Goal: Task Accomplishment & Management: Use online tool/utility

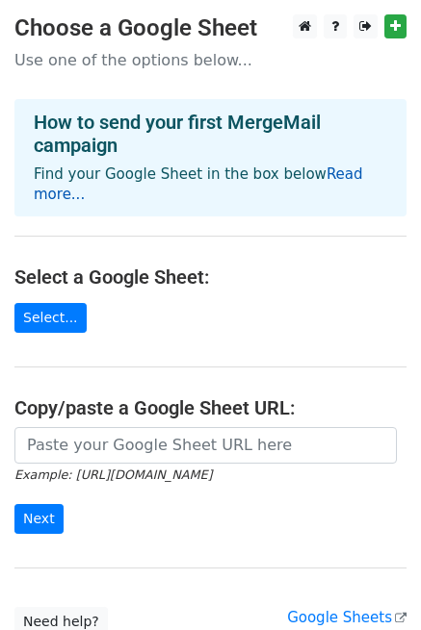
click at [354, 167] on link "Read more..." at bounding box center [198, 185] width 329 height 38
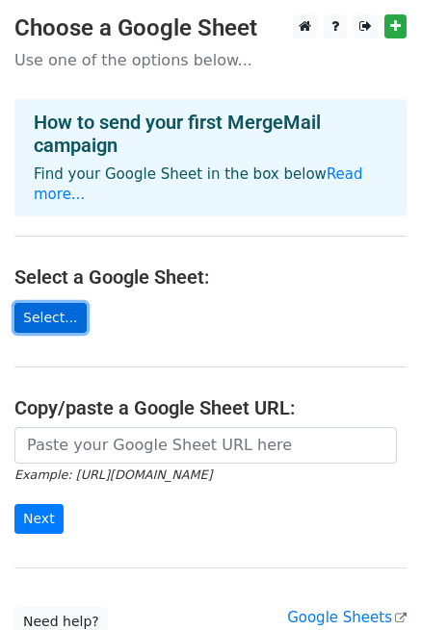
click at [60, 303] on link "Select..." at bounding box center [50, 318] width 72 height 30
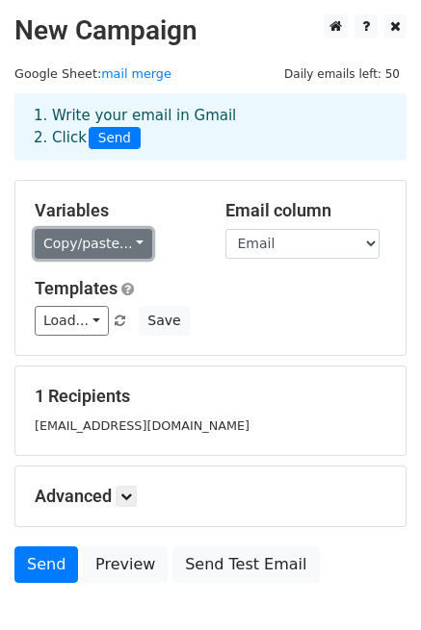
click at [98, 250] on link "Copy/paste..." at bounding box center [93, 244] width 117 height 30
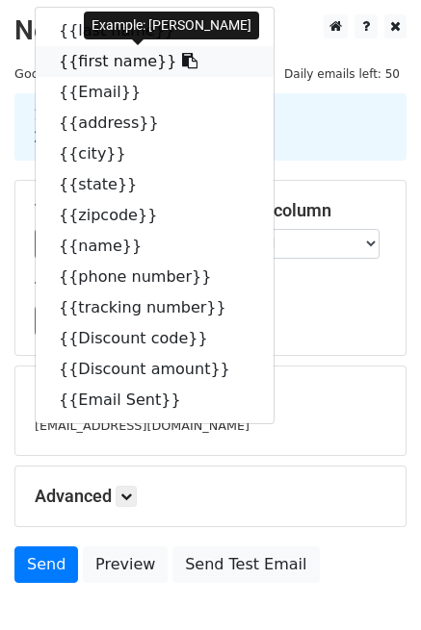
click at [182, 55] on icon at bounding box center [189, 60] width 15 height 15
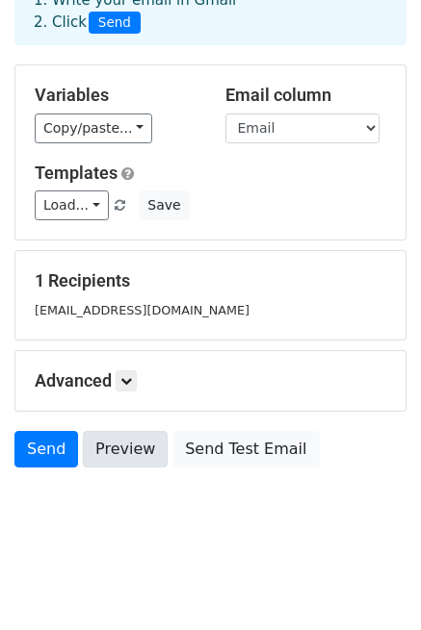
scroll to position [116, 0]
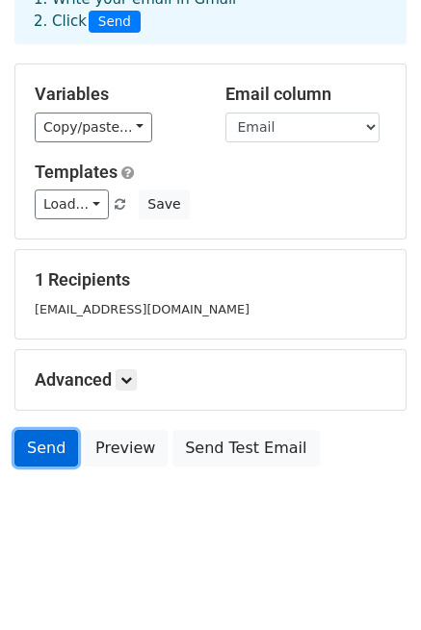
click at [57, 456] on link "Send" at bounding box center [46, 448] width 64 height 37
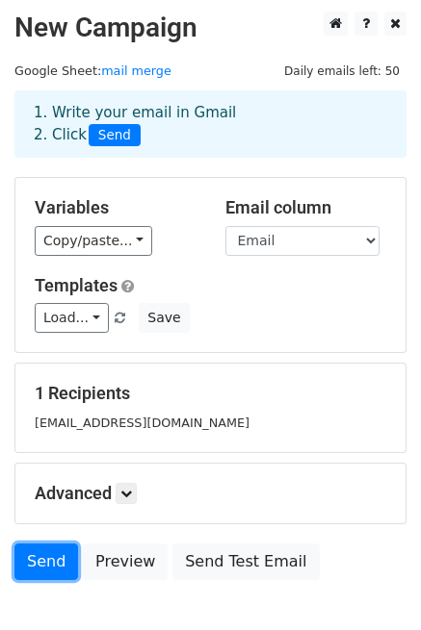
scroll to position [0, 0]
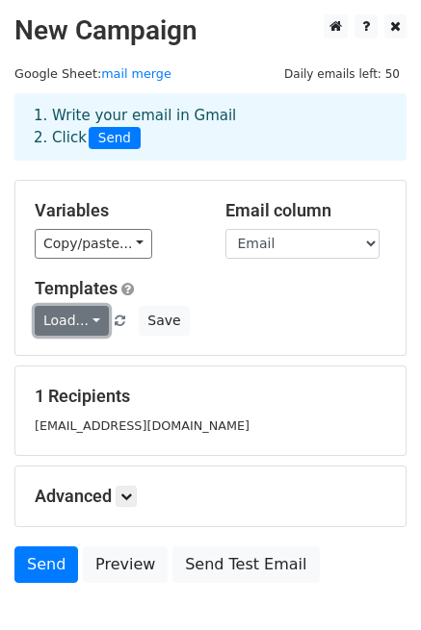
click at [75, 320] on link "Load..." at bounding box center [72, 321] width 74 height 30
click at [98, 360] on link "邀约第一封" at bounding box center [112, 362] width 152 height 31
click at [33, 325] on div "Load... 邀约第一封 Save" at bounding box center [210, 321] width 380 height 30
click at [59, 324] on link "Load..." at bounding box center [72, 321] width 74 height 30
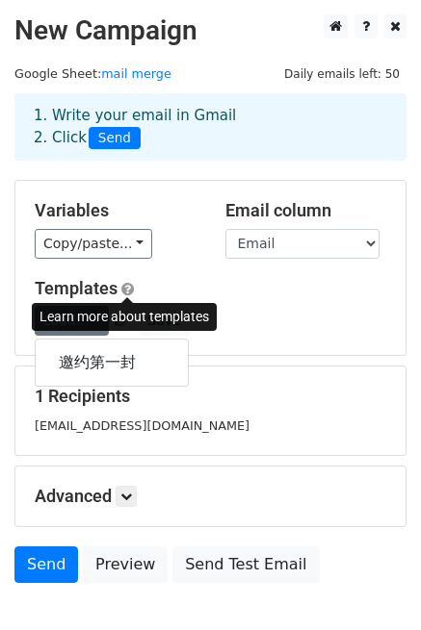
click at [123, 288] on span at bounding box center [127, 289] width 13 height 14
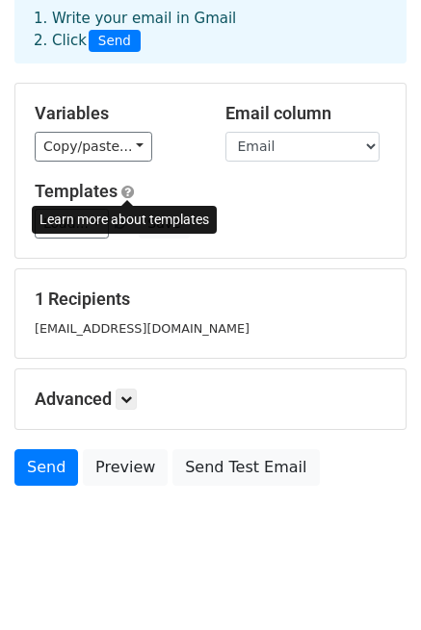
scroll to position [116, 0]
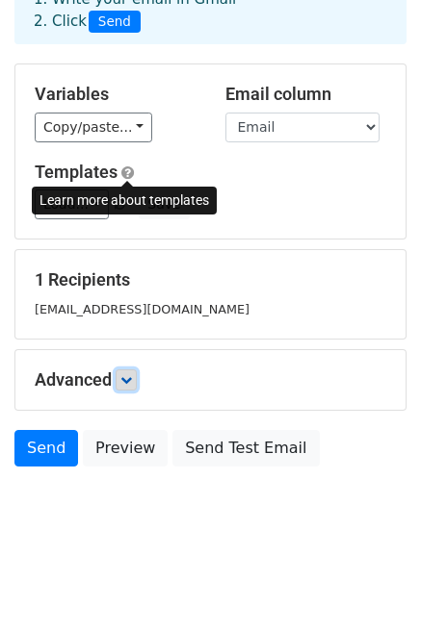
click at [121, 376] on link at bounding box center [125, 380] width 21 height 21
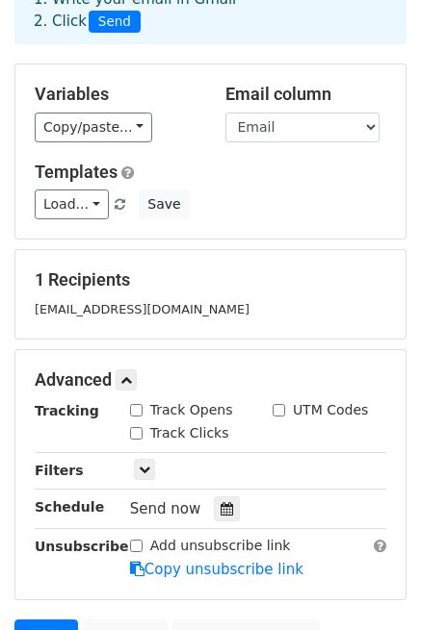
click at [183, 412] on label "Track Opens" at bounding box center [191, 410] width 83 height 20
click at [142, 412] on input "Track Opens" at bounding box center [136, 410] width 13 height 13
checkbox input "true"
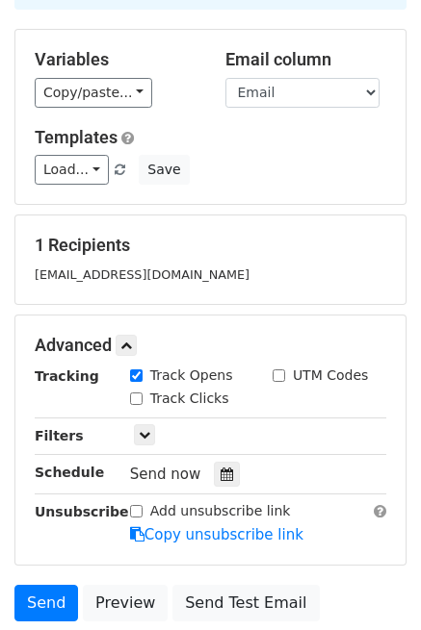
scroll to position [152, 0]
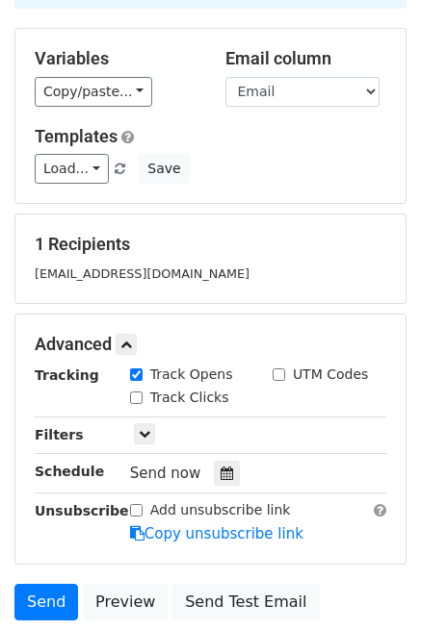
click at [192, 512] on label "Add unsubscribe link" at bounding box center [220, 510] width 141 height 20
click at [142, 512] on input "Add unsubscribe link" at bounding box center [136, 510] width 13 height 13
checkbox input "true"
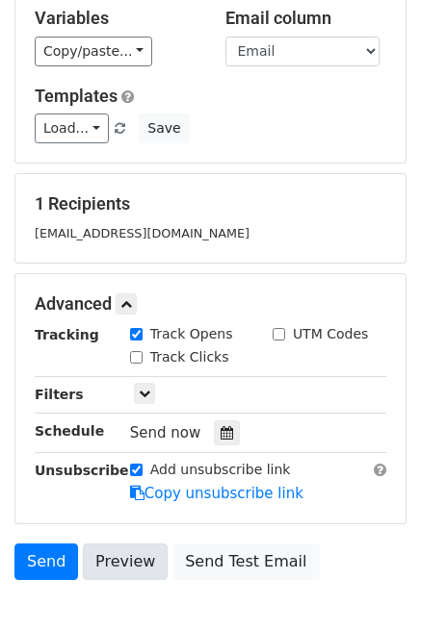
scroll to position [193, 0]
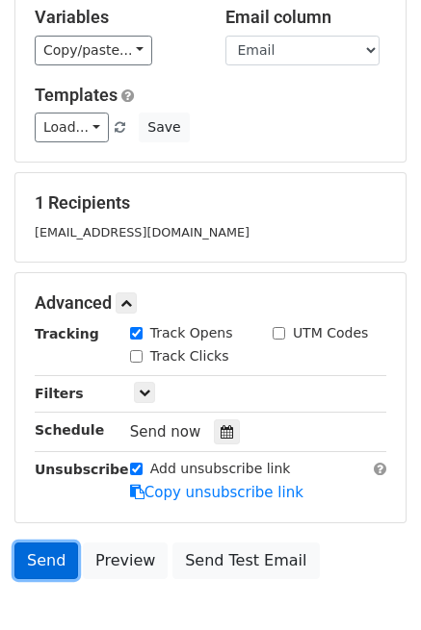
click at [62, 554] on link "Send" at bounding box center [46, 561] width 64 height 37
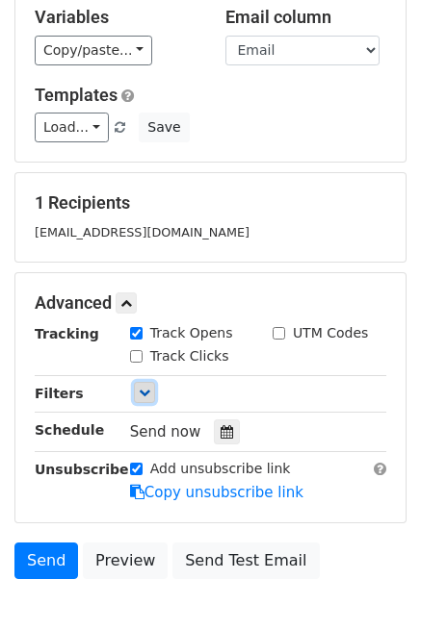
click at [143, 396] on icon at bounding box center [145, 393] width 12 height 12
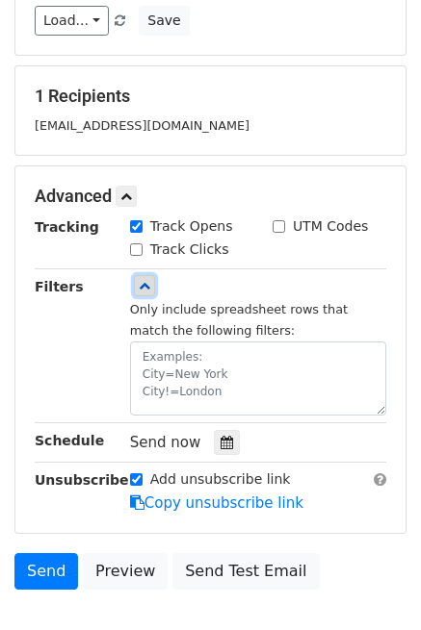
scroll to position [301, 0]
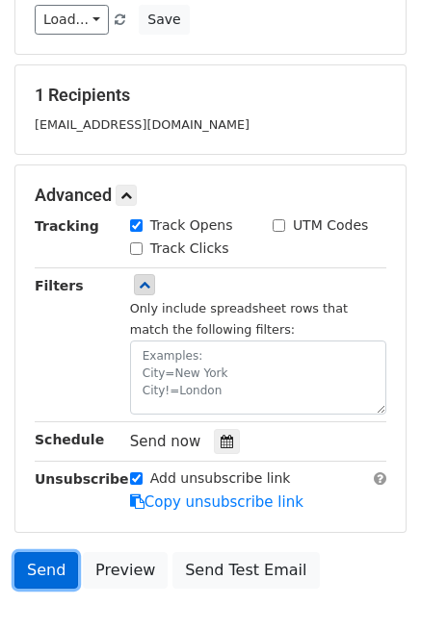
click at [17, 571] on link "Send" at bounding box center [46, 570] width 64 height 37
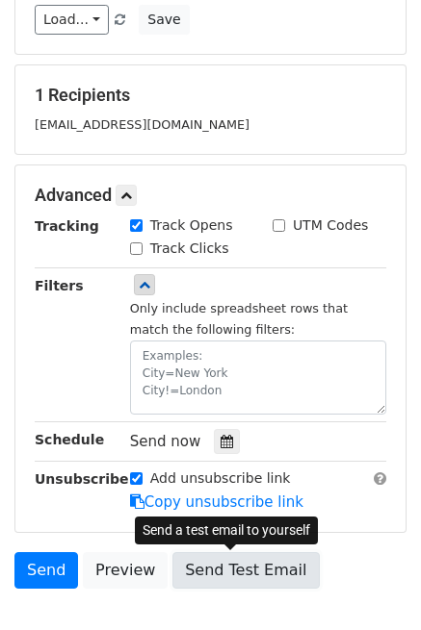
click at [231, 573] on link "Send Test Email" at bounding box center [245, 570] width 146 height 37
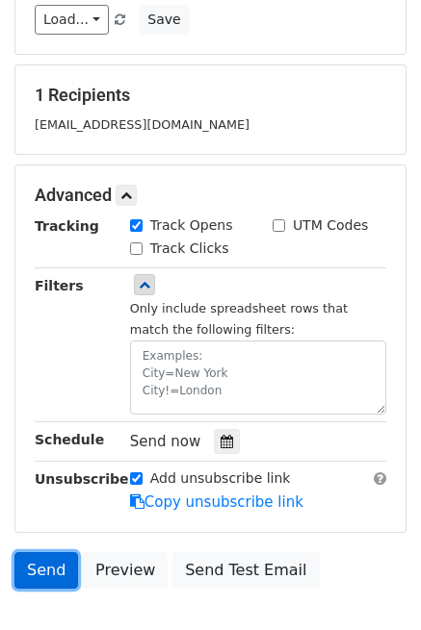
click at [38, 564] on link "Send" at bounding box center [46, 570] width 64 height 37
click at [55, 581] on link "Send" at bounding box center [46, 570] width 64 height 37
click at [36, 577] on link "Send" at bounding box center [46, 570] width 64 height 37
click at [50, 567] on link "Send" at bounding box center [46, 570] width 64 height 37
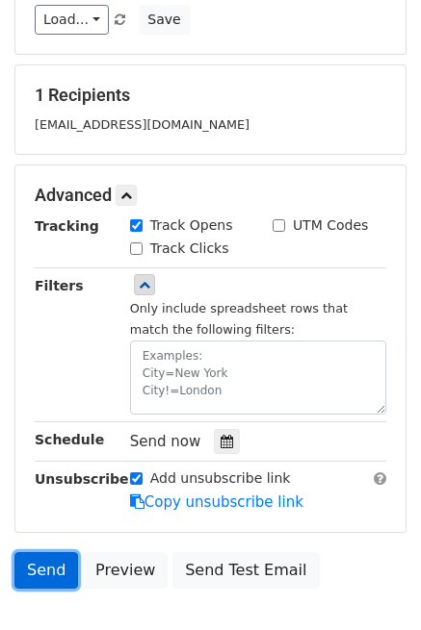
click at [50, 567] on link "Send" at bounding box center [46, 570] width 64 height 37
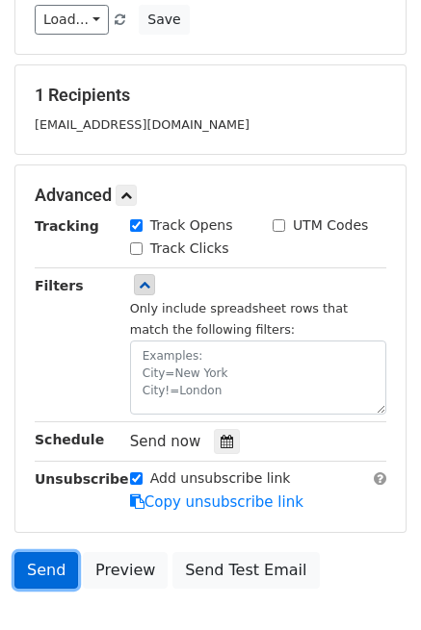
click at [50, 567] on link "Send" at bounding box center [46, 570] width 64 height 37
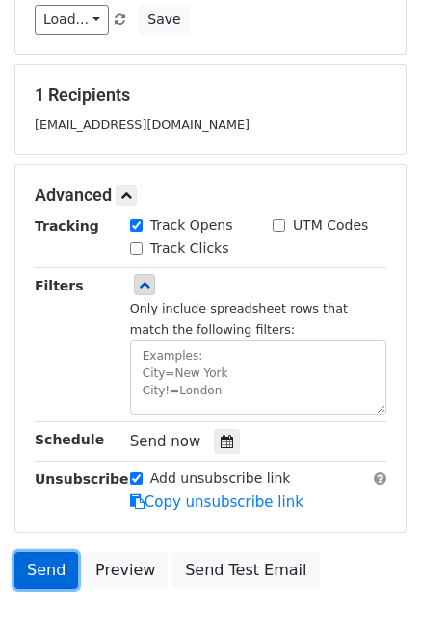
click at [50, 567] on link "Send" at bounding box center [46, 570] width 64 height 37
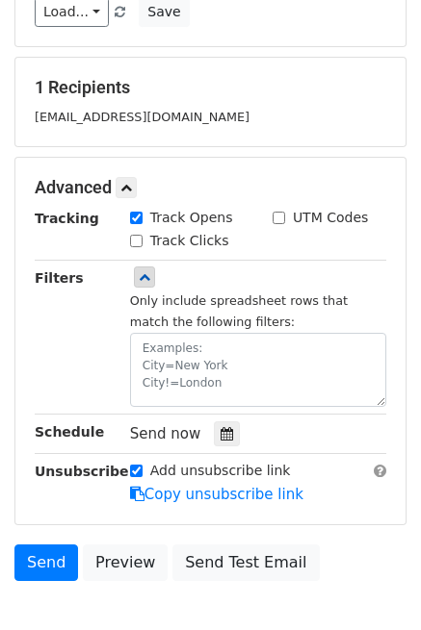
scroll to position [344, 0]
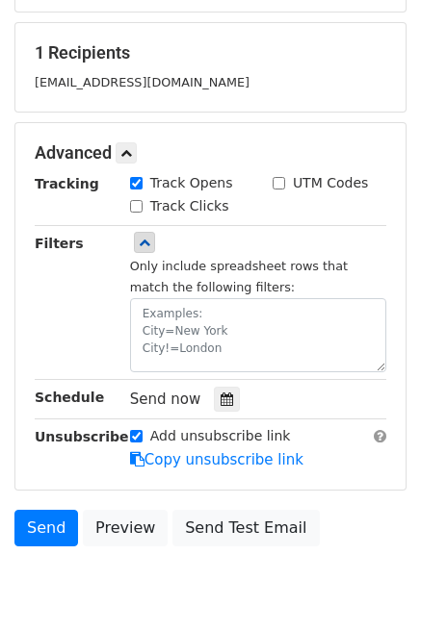
click at [368, 25] on div "1 Recipients guoa1856@gmail.com" at bounding box center [210, 67] width 390 height 89
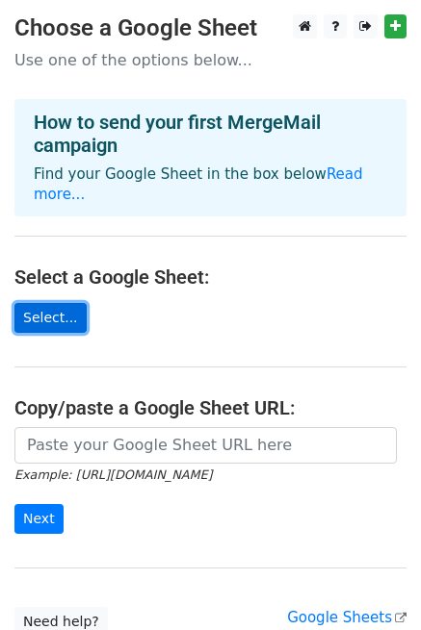
click at [68, 304] on link "Select..." at bounding box center [50, 318] width 72 height 30
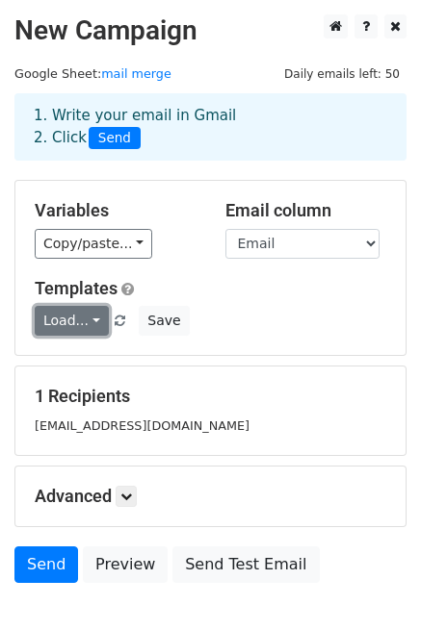
click at [64, 318] on link "Load..." at bounding box center [72, 321] width 74 height 30
click at [90, 360] on link "邀约第一封" at bounding box center [112, 362] width 152 height 31
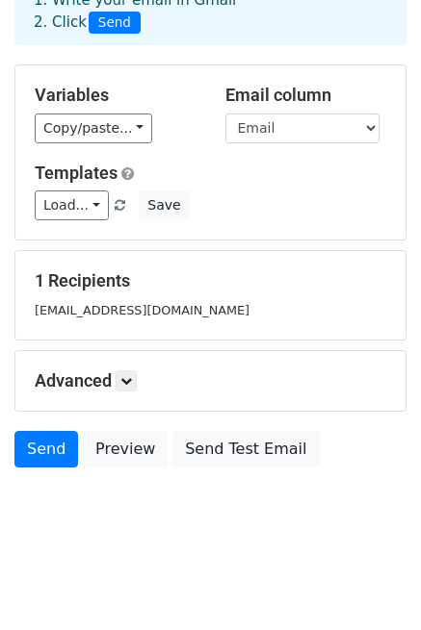
scroll to position [116, 0]
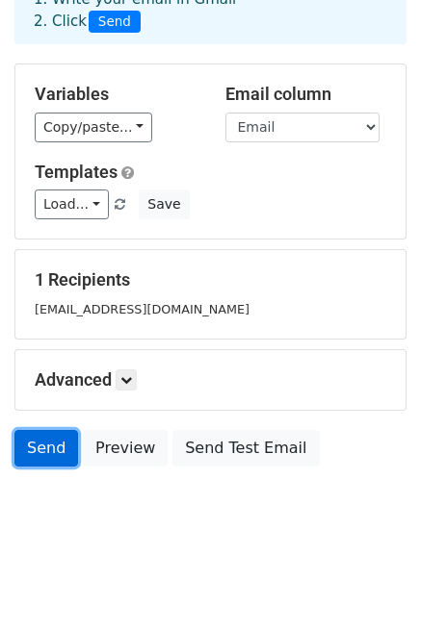
click at [31, 439] on link "Send" at bounding box center [46, 448] width 64 height 37
click at [43, 451] on link "Send" at bounding box center [46, 448] width 64 height 37
click at [20, 450] on link "Send" at bounding box center [46, 448] width 64 height 37
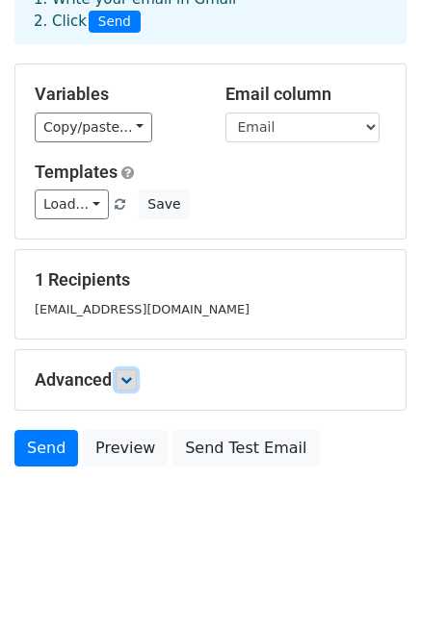
click at [124, 380] on icon at bounding box center [126, 380] width 12 height 12
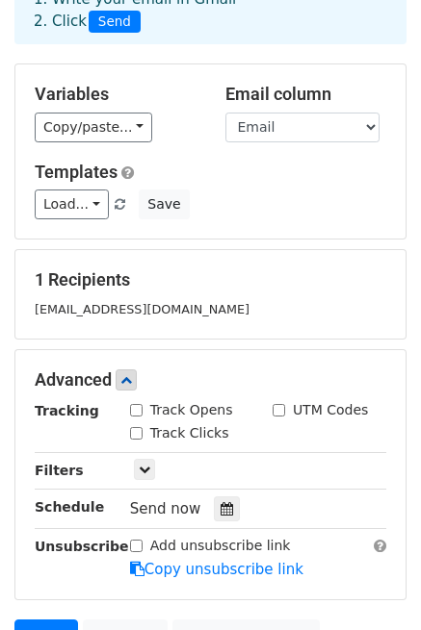
click at [156, 406] on label "Track Opens" at bounding box center [191, 410] width 83 height 20
click at [142, 406] on input "Track Opens" at bounding box center [136, 410] width 13 height 13
checkbox input "true"
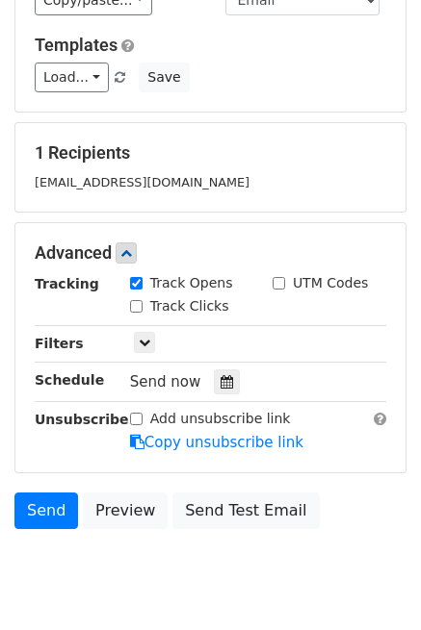
scroll to position [305, 0]
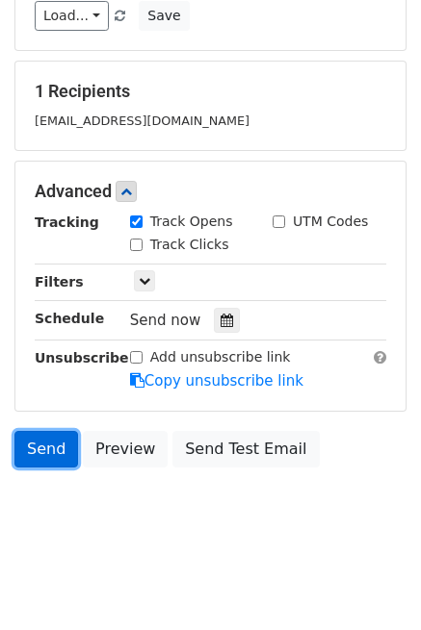
click at [55, 453] on link "Send" at bounding box center [46, 449] width 64 height 37
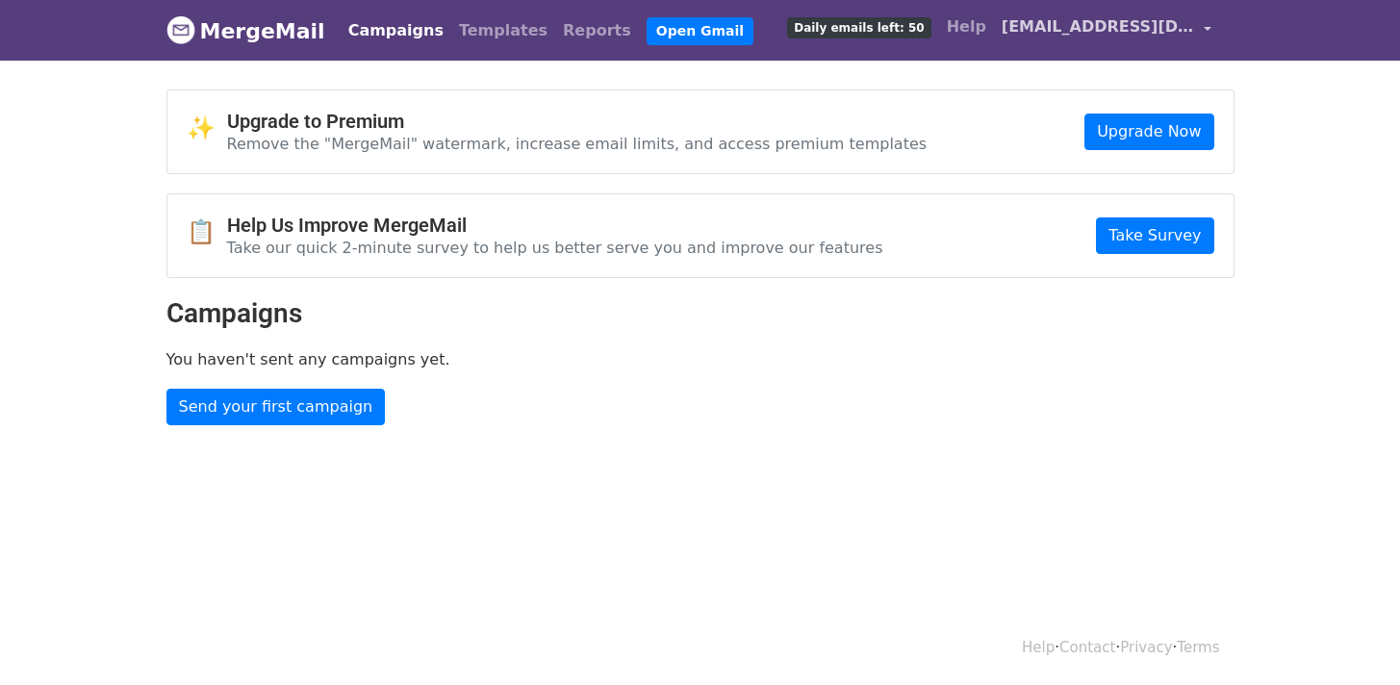
click at [1202, 28] on link "[EMAIL_ADDRESS][DOMAIN_NAME]" at bounding box center [1106, 30] width 225 height 45
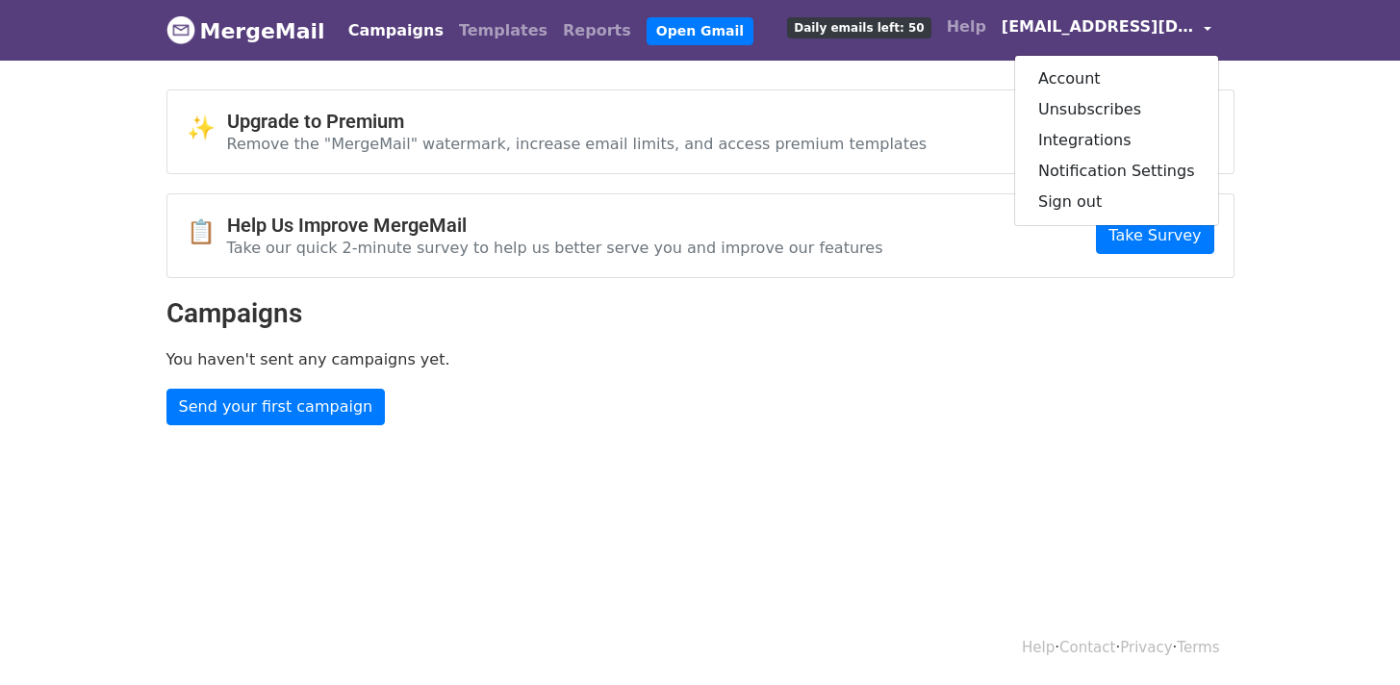
click at [1331, 195] on body "MergeMail Campaigns Templates Reports Open Gmail Daily emails left: 50 Help [EM…" at bounding box center [700, 251] width 1400 height 502
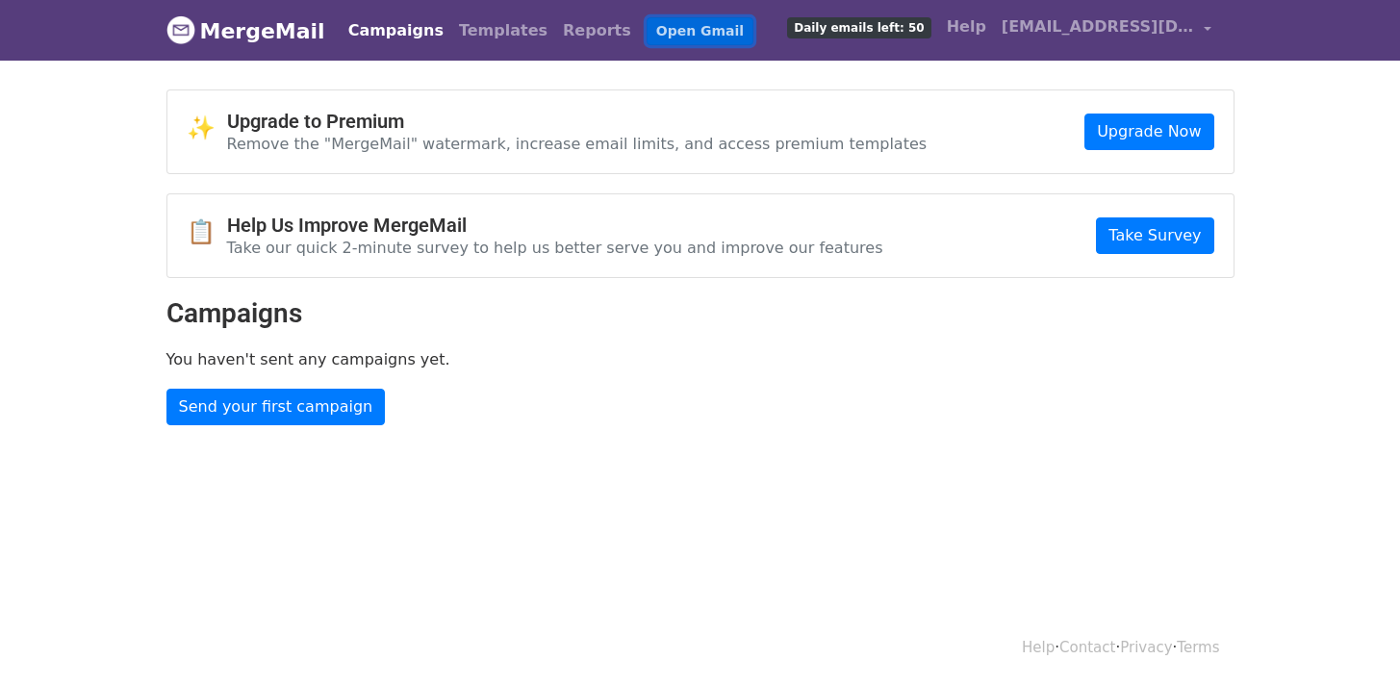
click at [647, 21] on link "Open Gmail" at bounding box center [700, 31] width 107 height 28
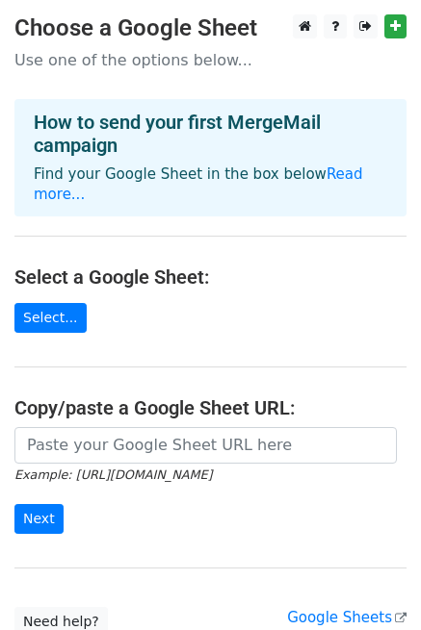
click at [98, 305] on main "Choose a Google Sheet Use one of the options below... How to send your first Me…" at bounding box center [210, 325] width 421 height 623
click at [45, 308] on link "Select..." at bounding box center [50, 318] width 72 height 30
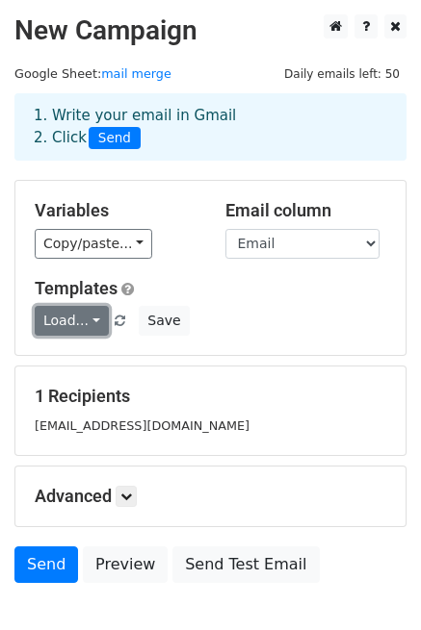
click at [74, 313] on link "Load..." at bounding box center [72, 321] width 74 height 30
click at [86, 364] on link "邀约第一封" at bounding box center [112, 362] width 152 height 31
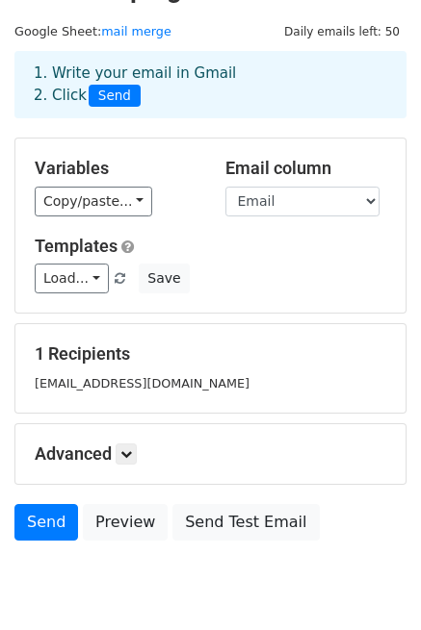
scroll to position [116, 0]
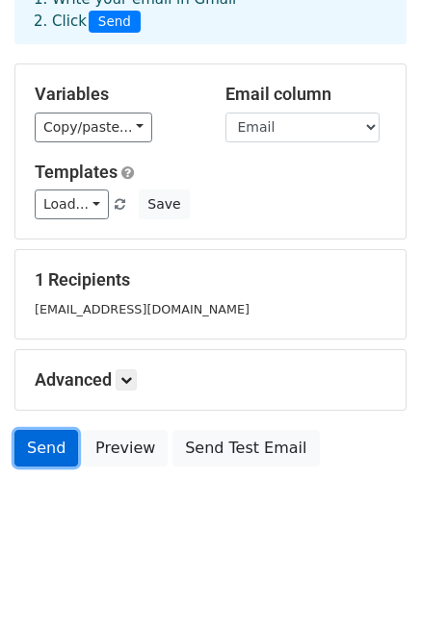
click at [43, 434] on link "Send" at bounding box center [46, 448] width 64 height 37
click at [43, 445] on link "Send" at bounding box center [46, 448] width 64 height 37
click at [48, 448] on link "Send" at bounding box center [46, 448] width 64 height 37
click at [33, 438] on link "Send" at bounding box center [46, 448] width 64 height 37
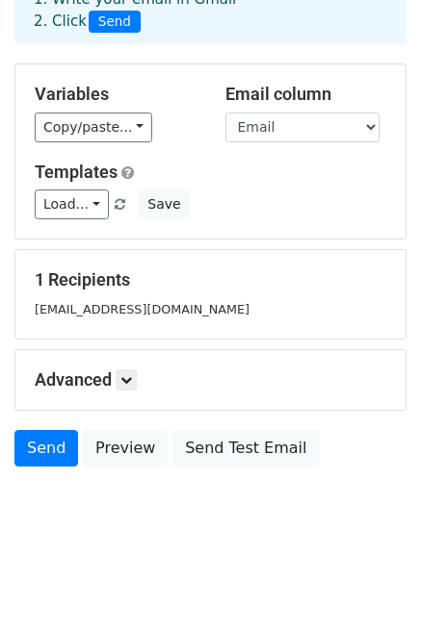
click at [364, 500] on body "New Campaign Daily emails left: 50 Google Sheet: mail merge 1. Write your email…" at bounding box center [210, 225] width 421 height 655
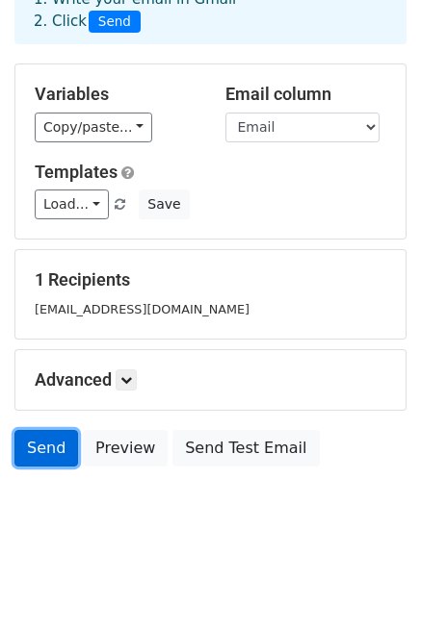
click at [36, 449] on link "Send" at bounding box center [46, 448] width 64 height 37
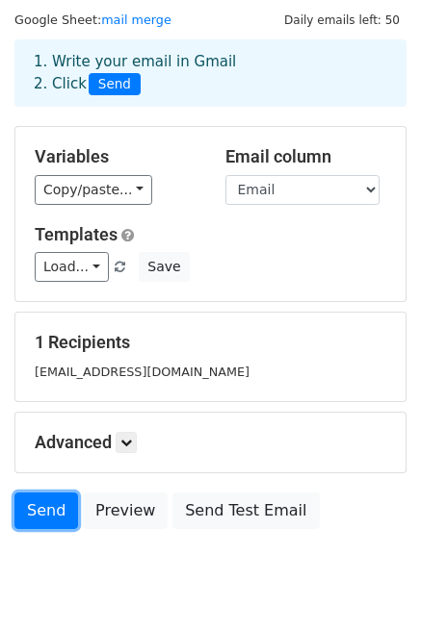
scroll to position [0, 0]
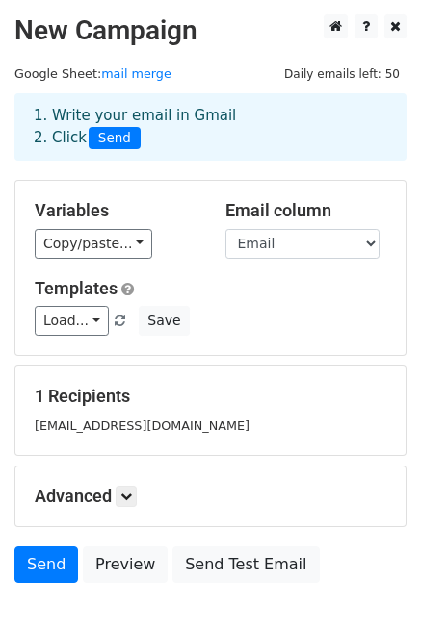
click at [99, 134] on span "Send" at bounding box center [115, 138] width 52 height 23
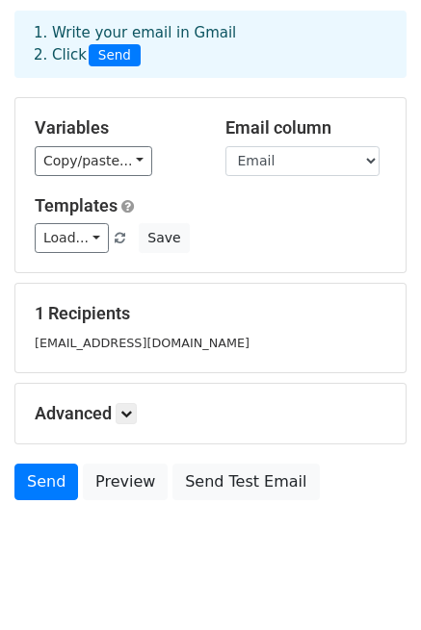
scroll to position [116, 0]
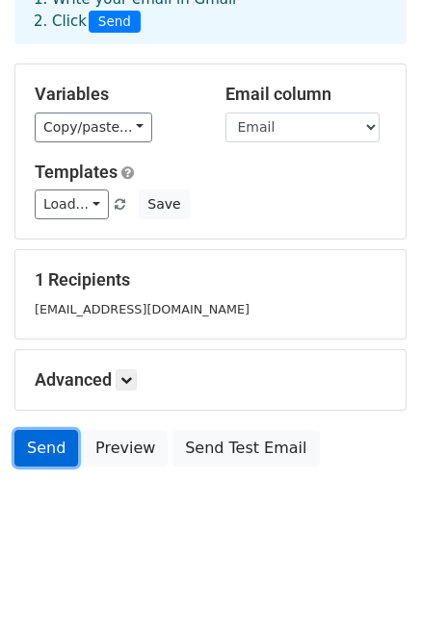
click at [43, 443] on link "Send" at bounding box center [46, 448] width 64 height 37
